Goal: Information Seeking & Learning: Learn about a topic

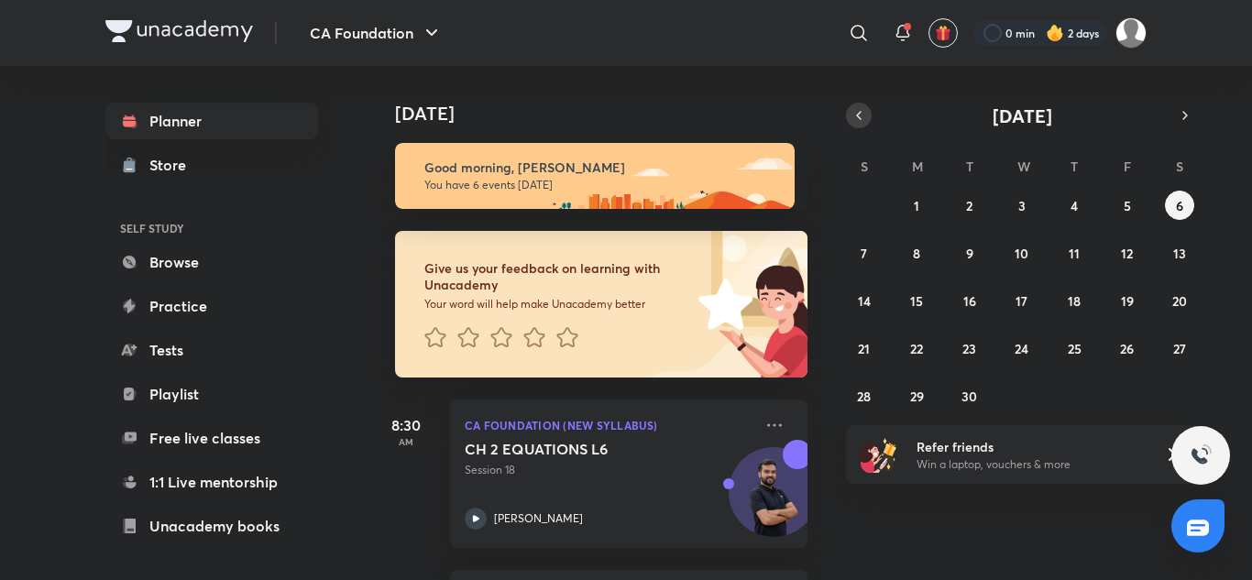
click at [851, 121] on button "button" at bounding box center [859, 116] width 26 height 26
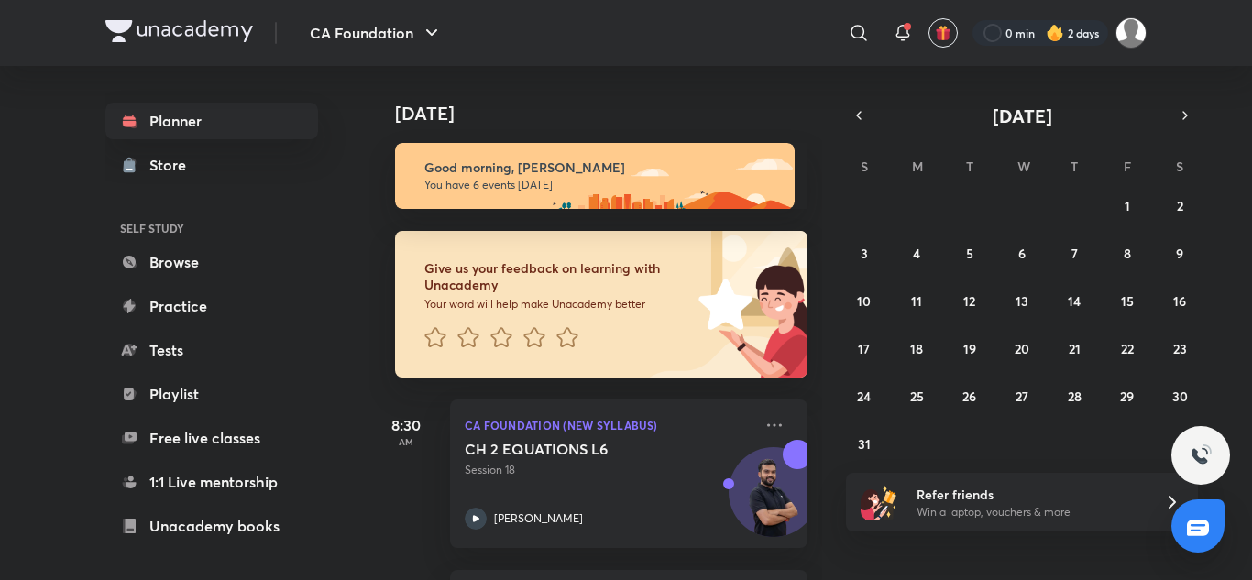
click at [958, 408] on div "27 28 29 30 31 1 2 3 4 5 6 7 8 9 10 11 12 13 14 15 16 17 18 19 20 21 22 23 24 2…" at bounding box center [1022, 325] width 352 height 268
click at [976, 402] on abbr "26" at bounding box center [970, 396] width 14 height 17
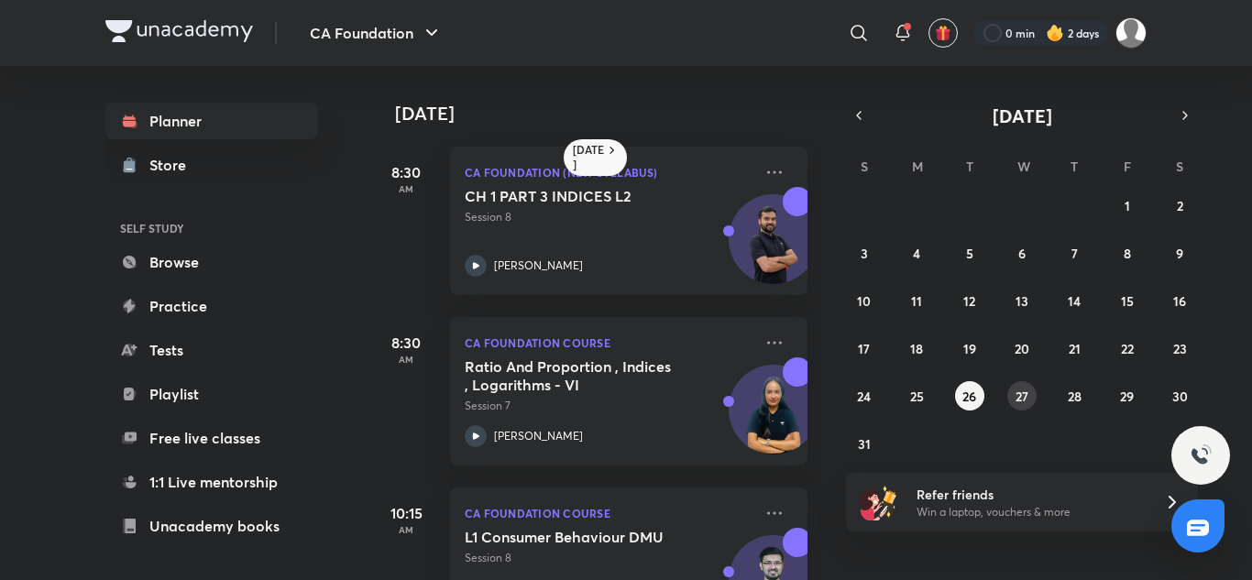
click at [1018, 398] on abbr "27" at bounding box center [1022, 396] width 13 height 17
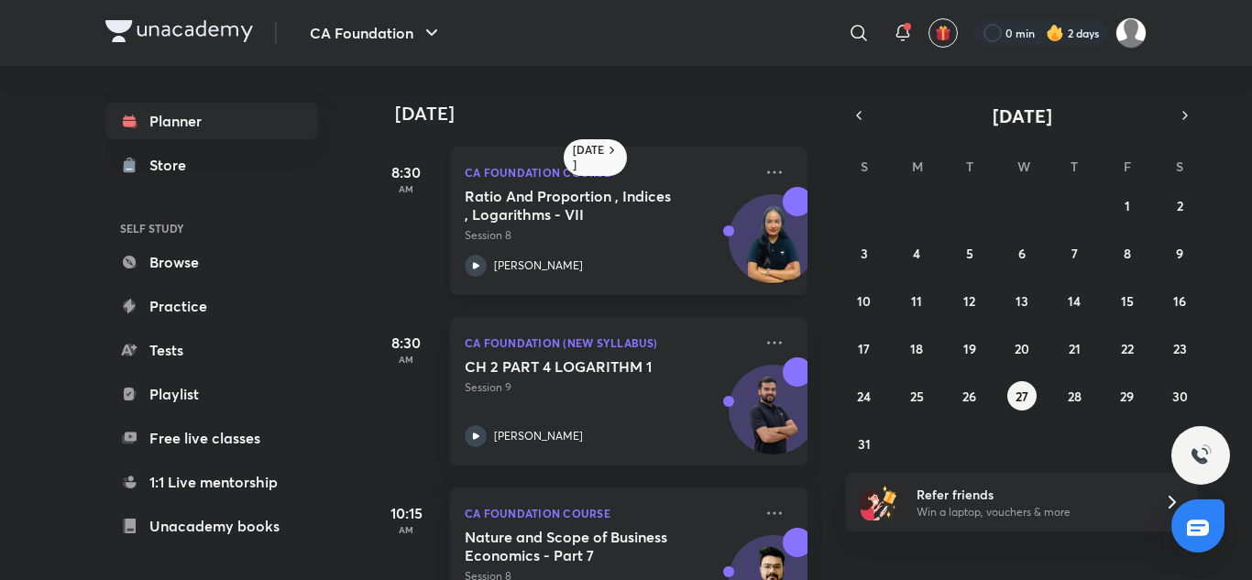
click at [476, 268] on icon at bounding box center [476, 265] width 6 height 6
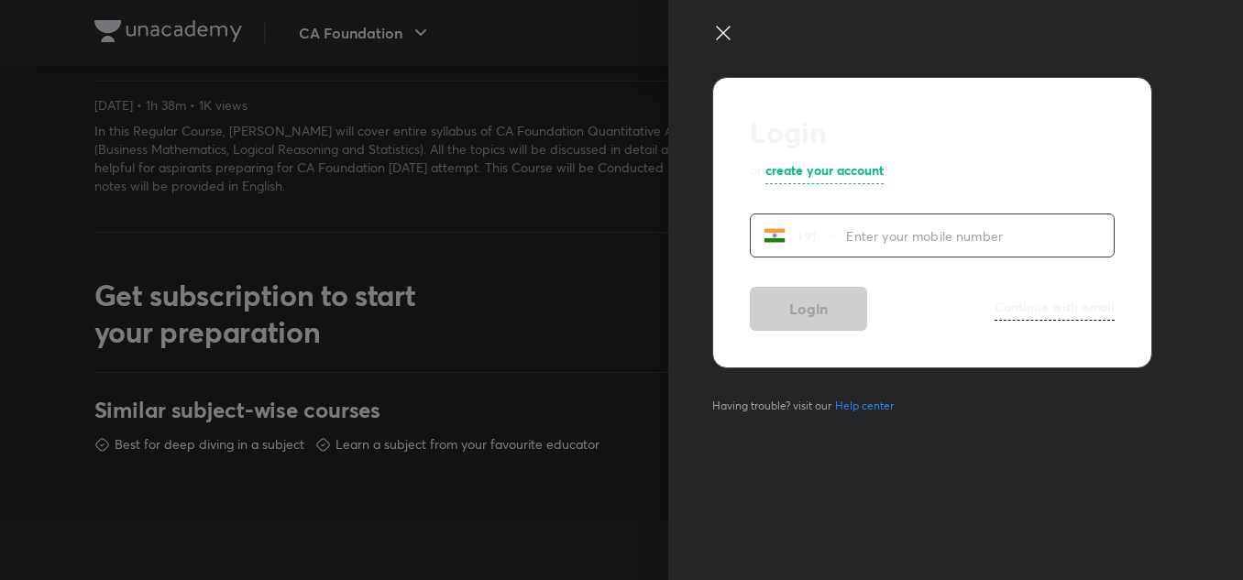
scroll to position [1136, 0]
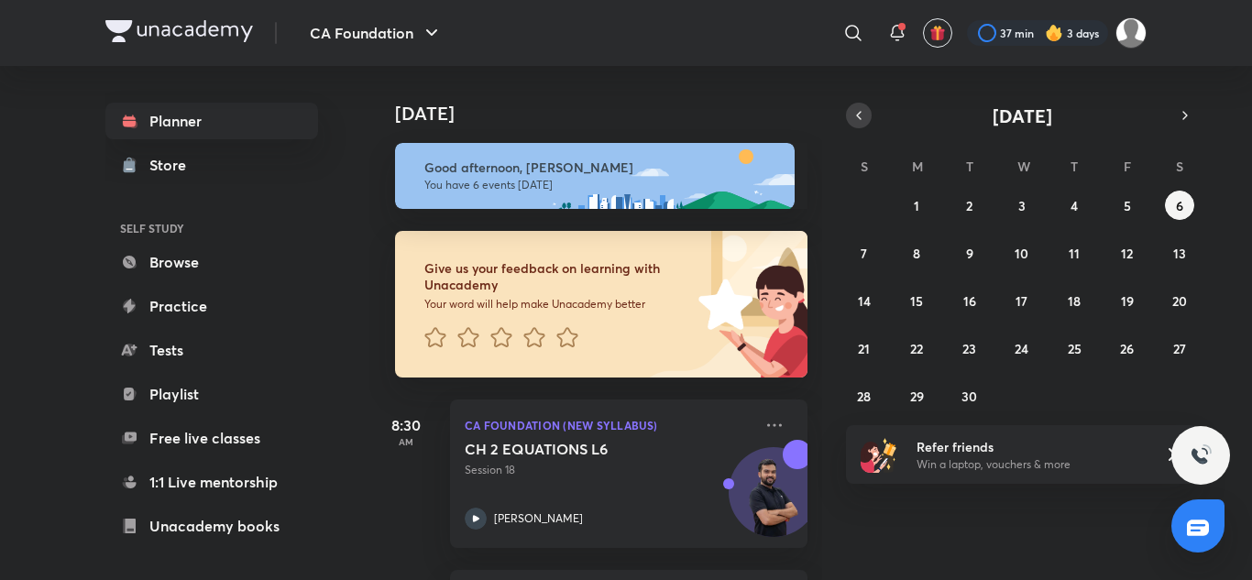
click at [860, 110] on icon "button" at bounding box center [859, 115] width 15 height 17
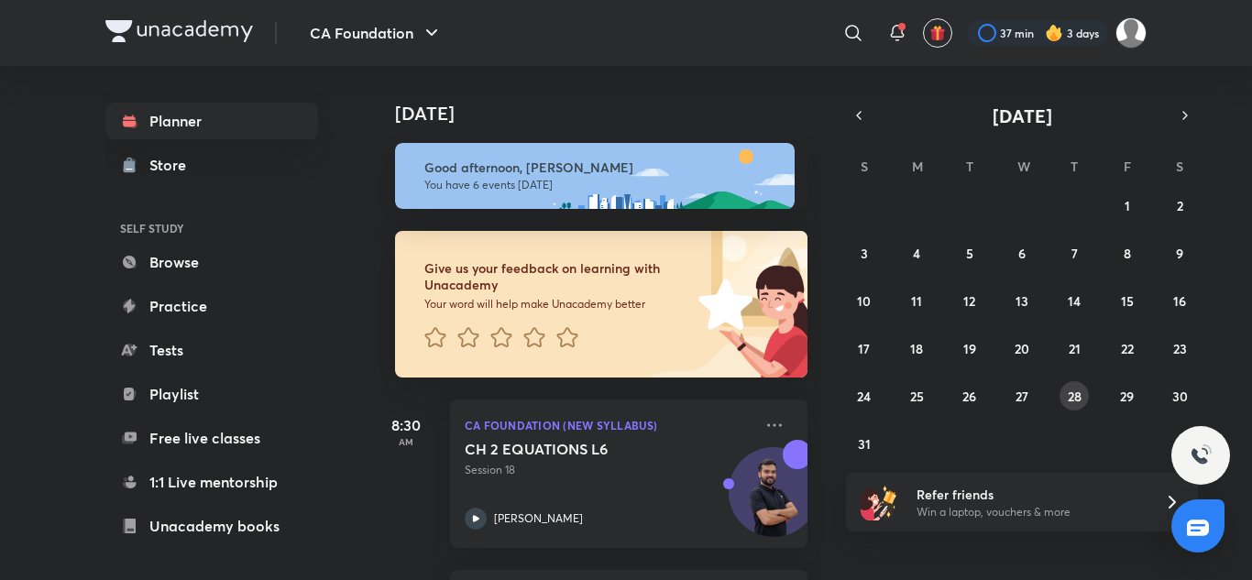
click at [1082, 394] on abbr "28" at bounding box center [1075, 396] width 14 height 17
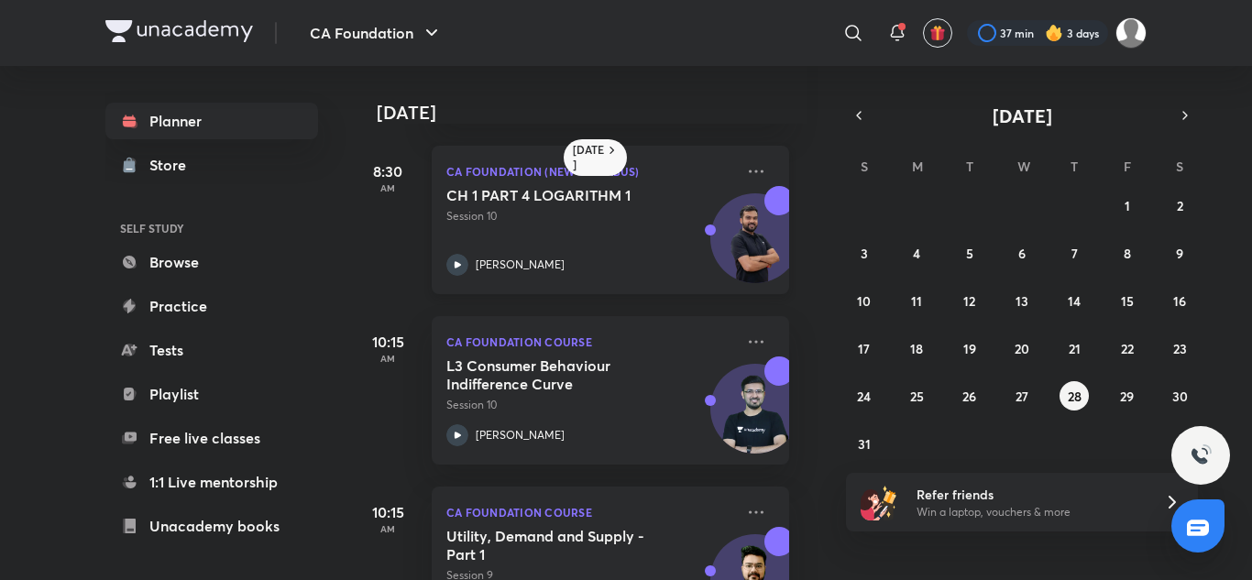
scroll to position [0, 18]
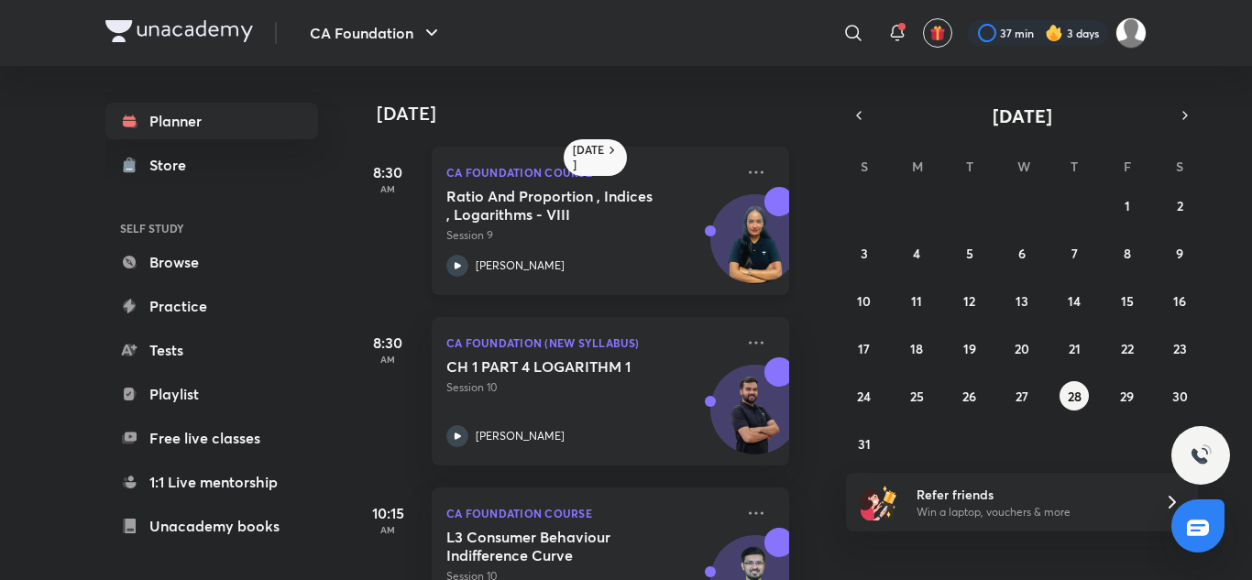
click at [455, 270] on icon at bounding box center [458, 266] width 22 height 22
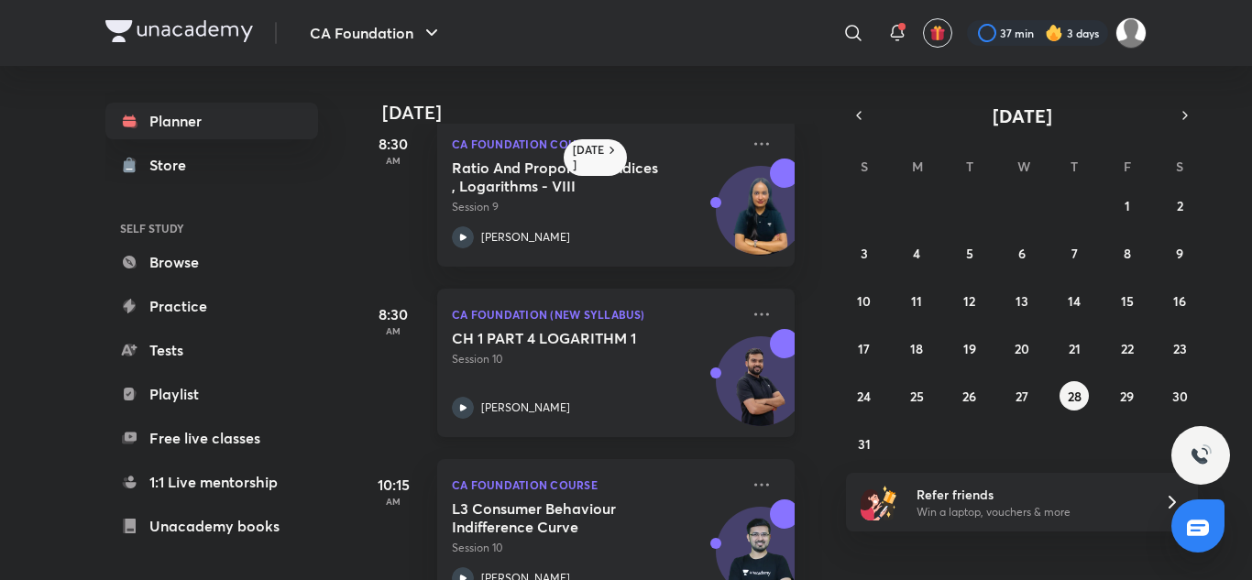
scroll to position [0, 13]
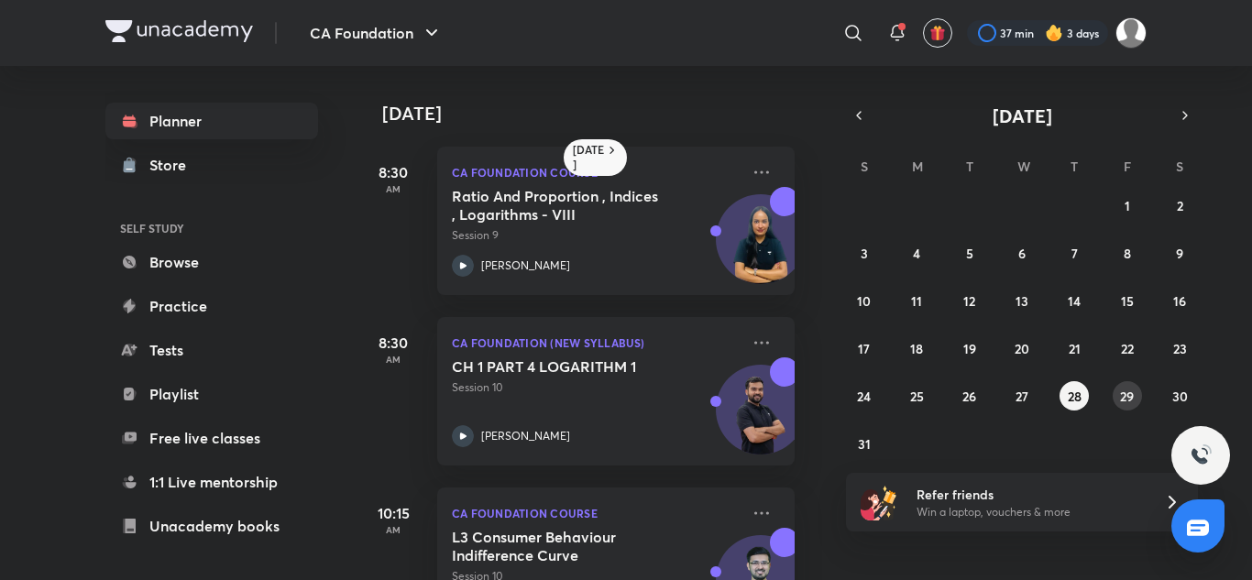
click at [1132, 391] on abbr "29" at bounding box center [1127, 396] width 14 height 17
